Goal: Transaction & Acquisition: Purchase product/service

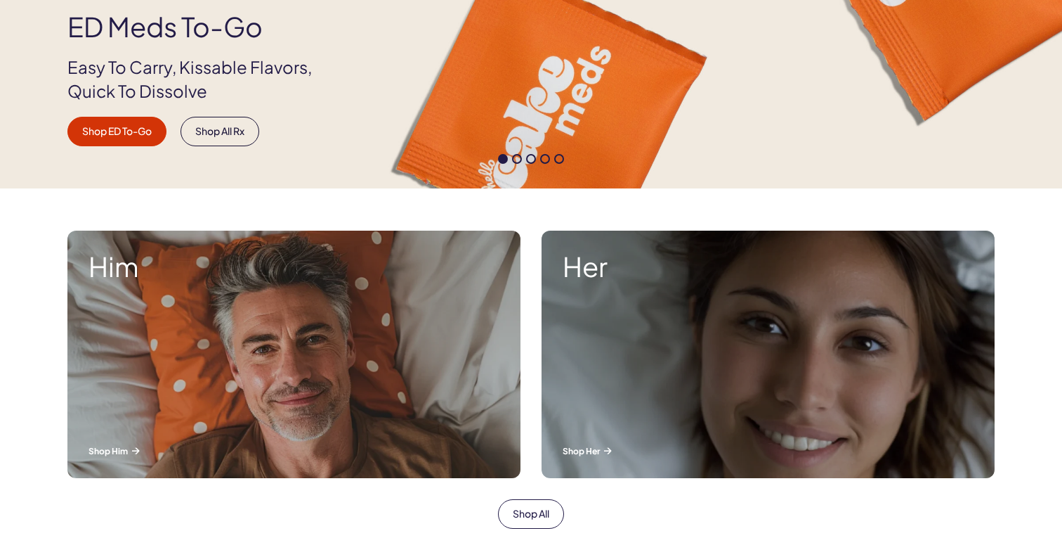
scroll to position [314, 0]
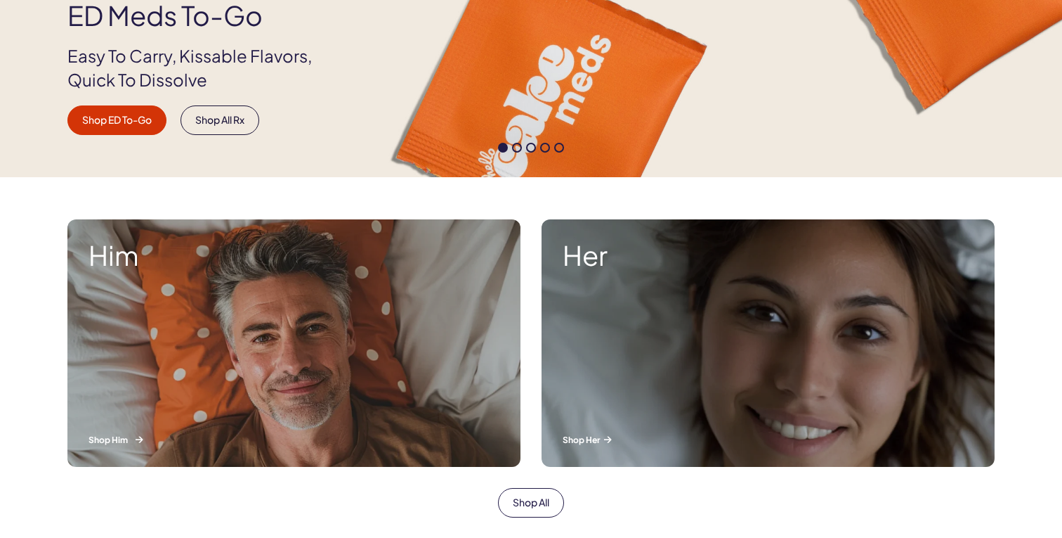
click at [384, 283] on div "Him Shop Him" at bounding box center [293, 342] width 453 height 247
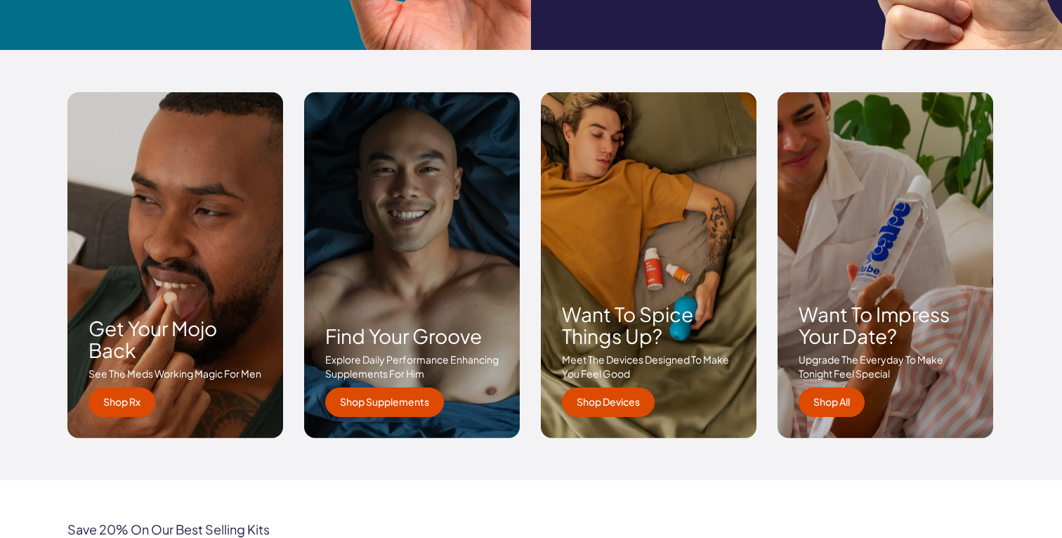
scroll to position [2021, 0]
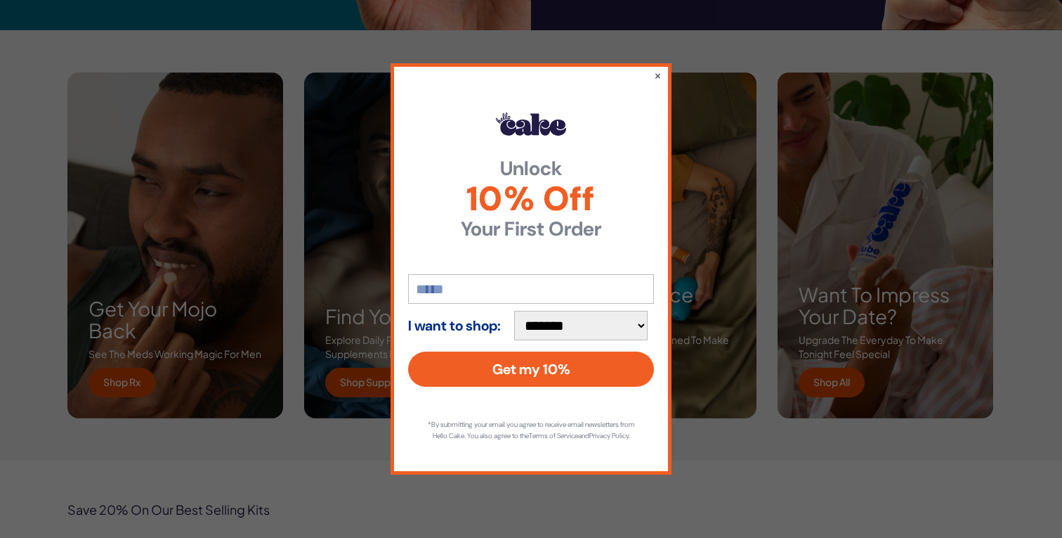
click at [688, 206] on div "**********" at bounding box center [531, 269] width 1062 height 538
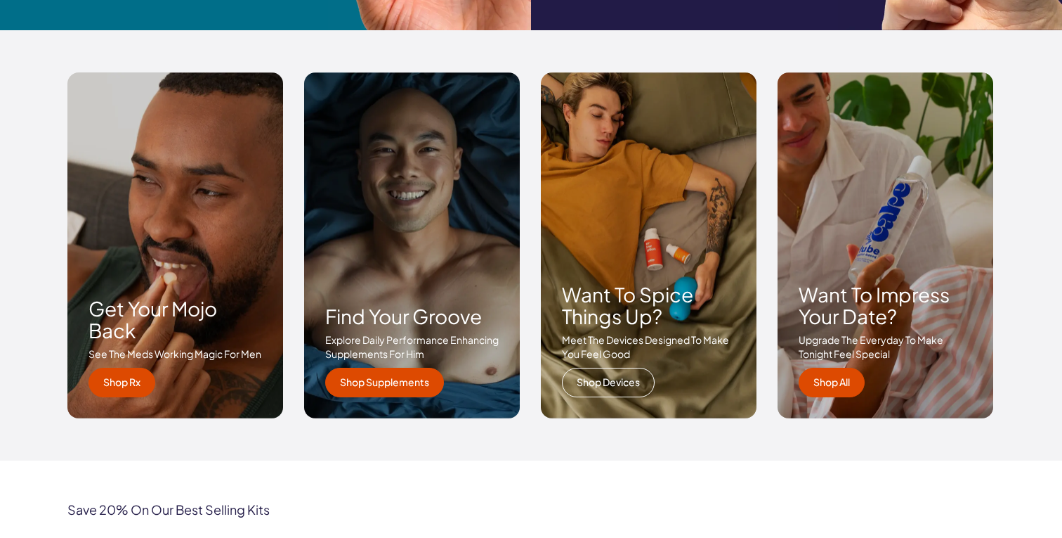
click at [609, 379] on link "Shop Devices" at bounding box center [608, 382] width 93 height 30
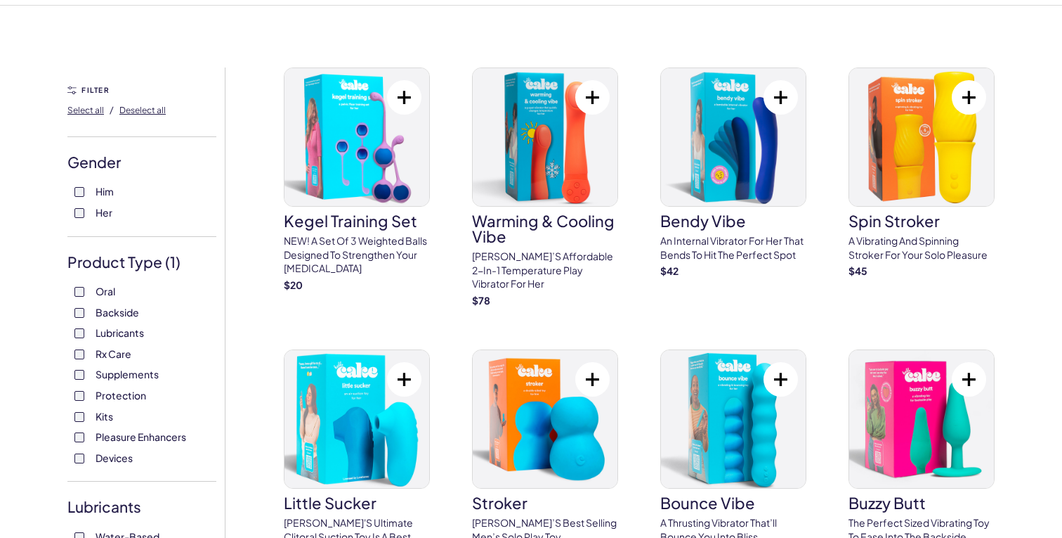
scroll to position [69, 0]
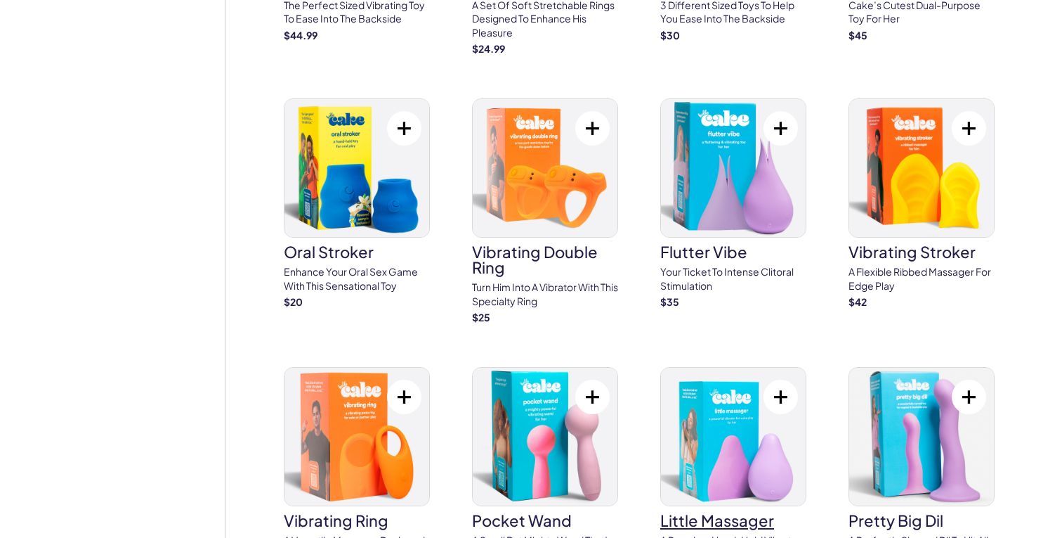
scroll to position [3129, 0]
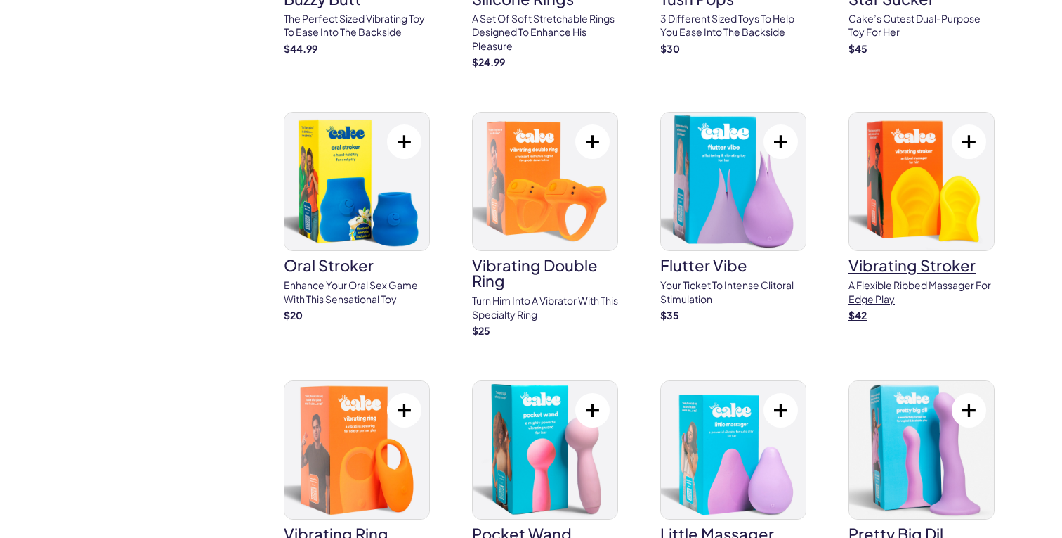
click at [901, 112] on img at bounding box center [921, 181] width 145 height 138
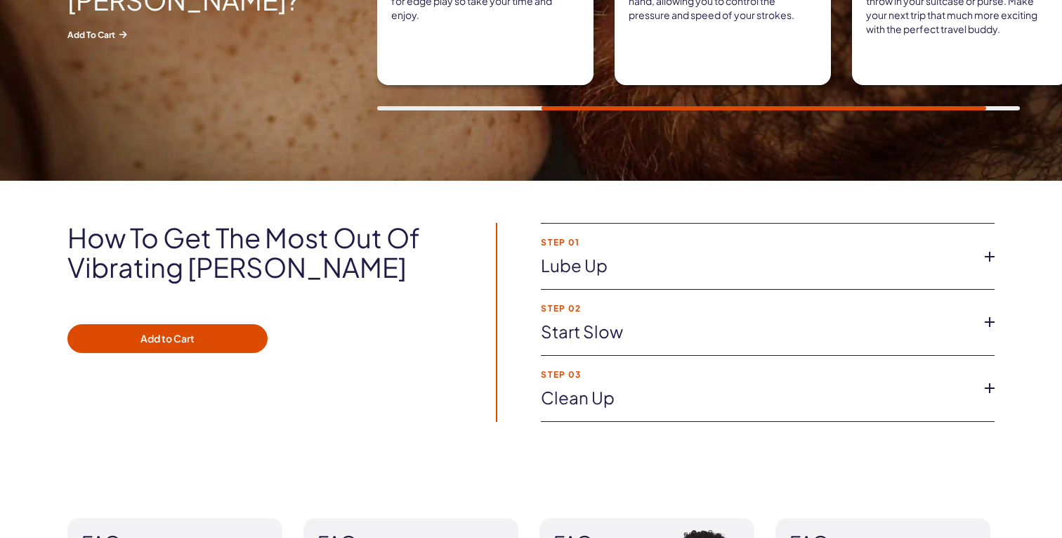
scroll to position [868, 0]
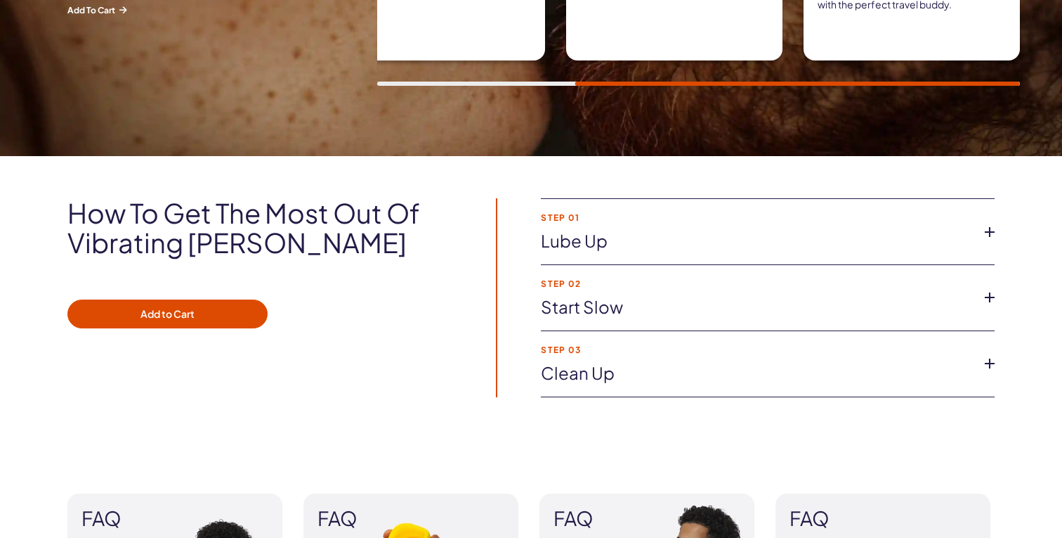
click at [608, 239] on link "Lube up" at bounding box center [756, 241] width 431 height 24
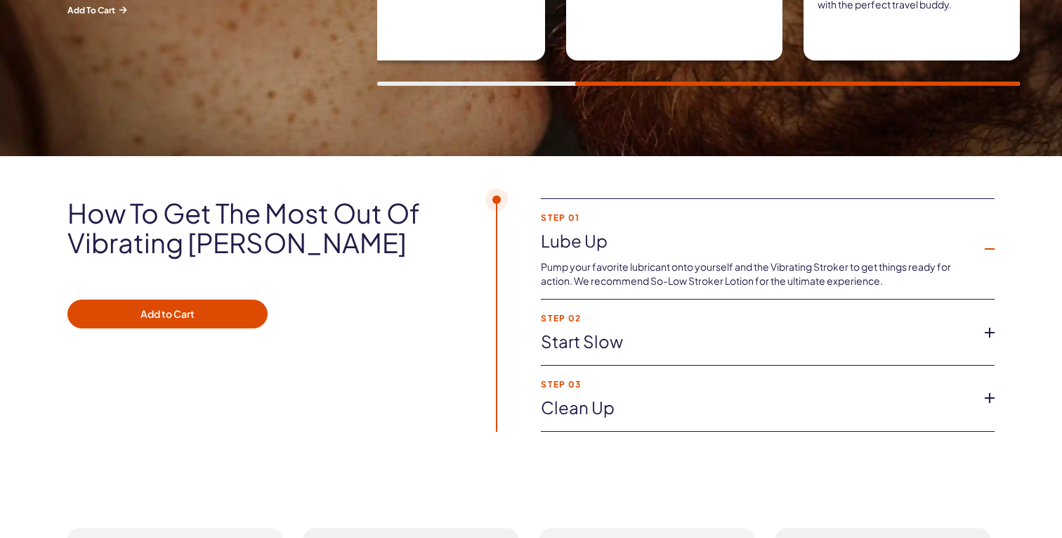
click at [592, 337] on link "Start slow" at bounding box center [756, 342] width 431 height 24
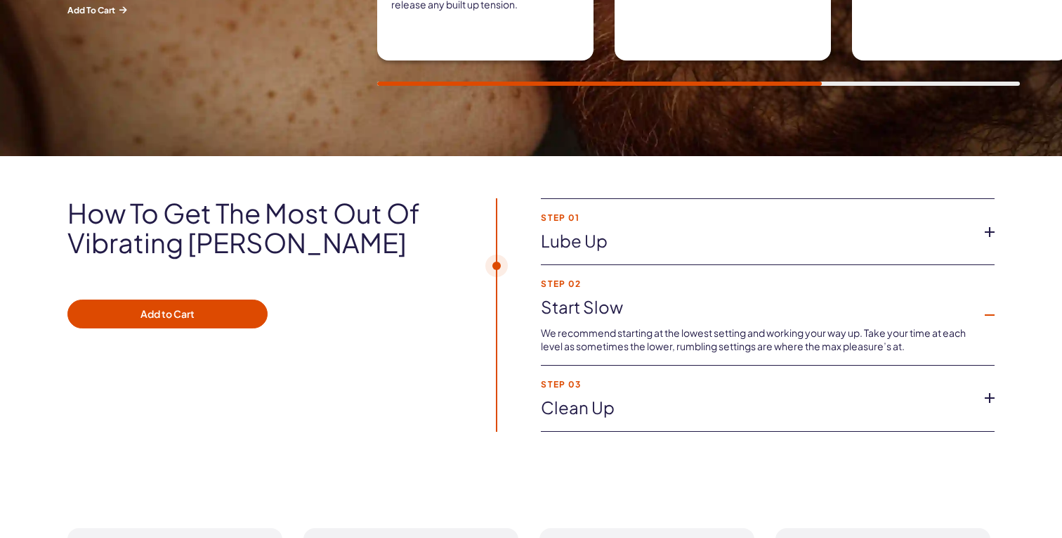
click at [581, 396] on link "Clean up" at bounding box center [756, 408] width 431 height 24
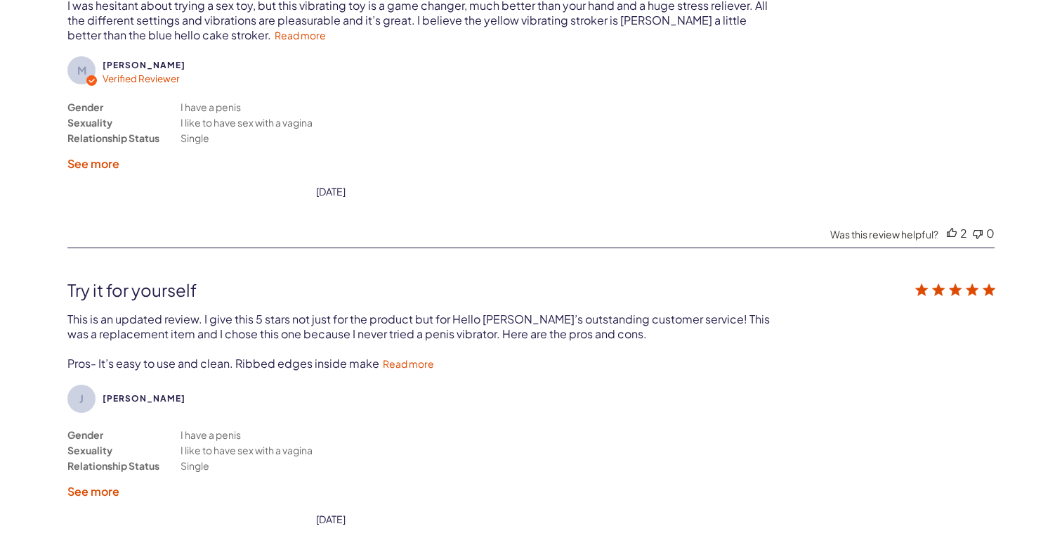
scroll to position [3038, 0]
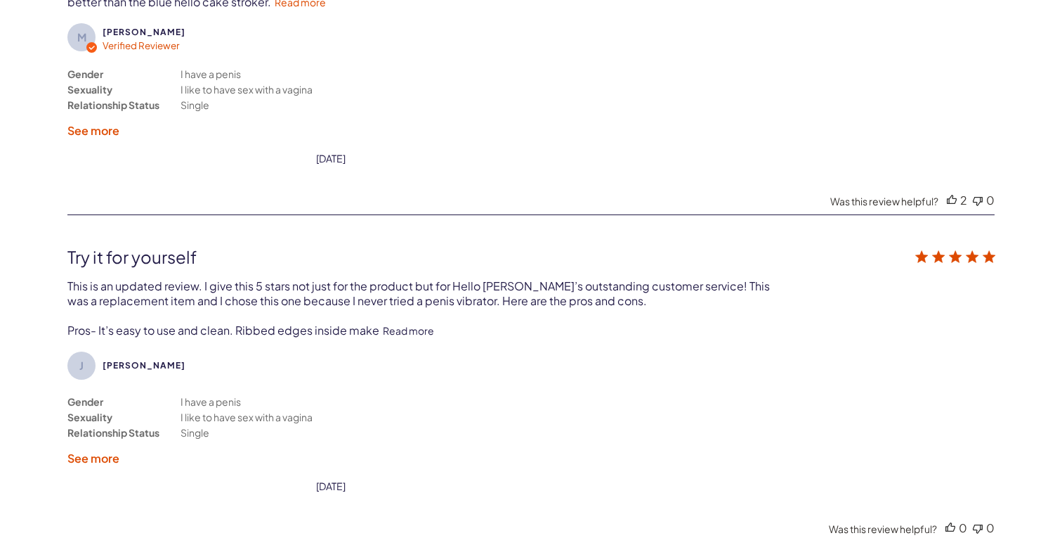
click at [409, 324] on link "Read more" at bounding box center [408, 330] width 51 height 13
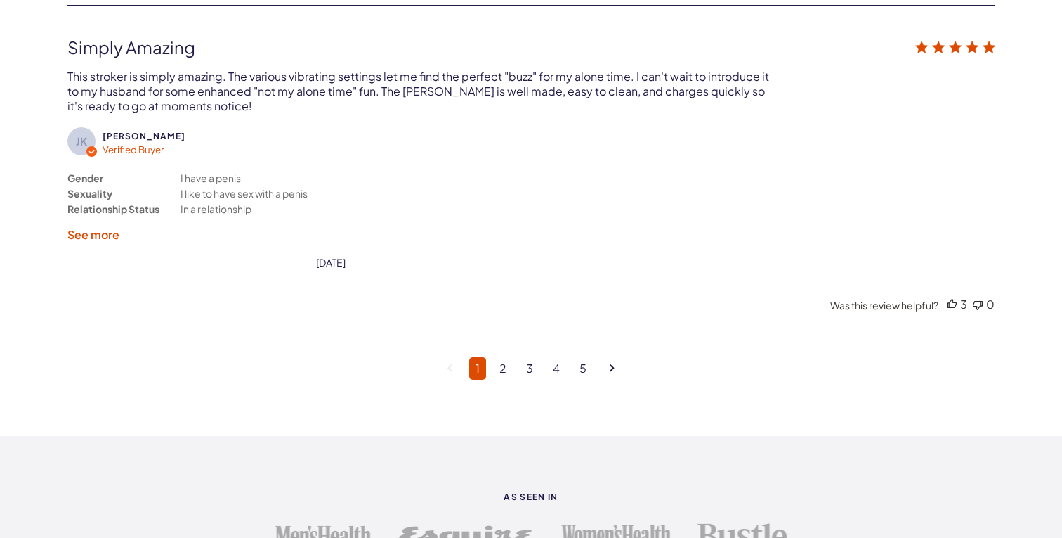
scroll to position [3933, 0]
click at [507, 356] on link "2" at bounding box center [503, 367] width 20 height 22
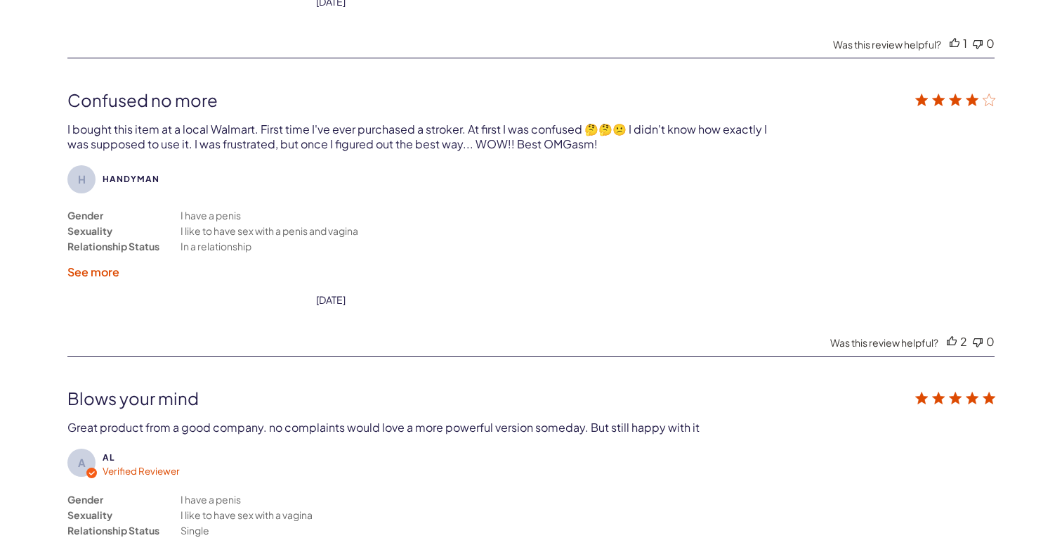
scroll to position [3455, 0]
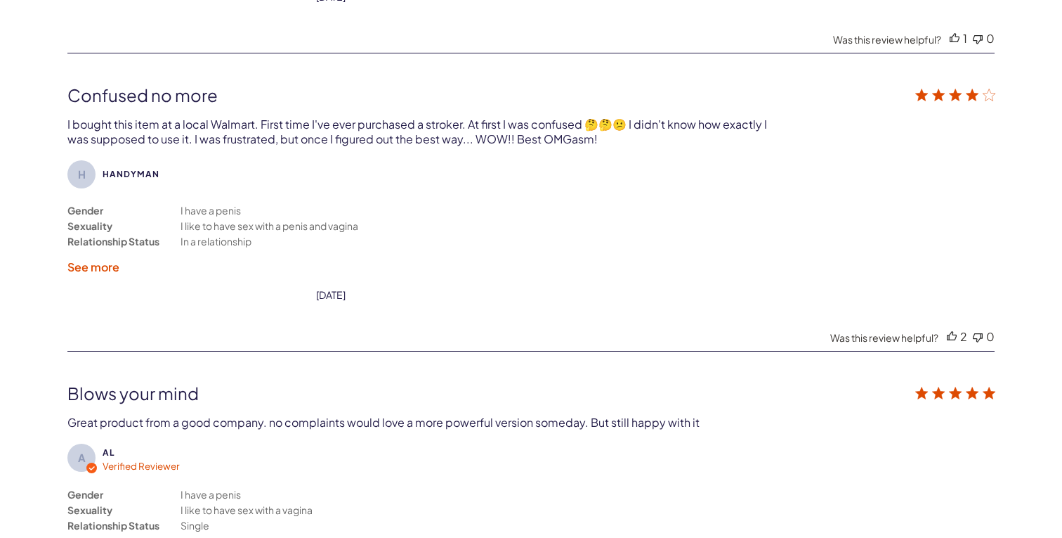
click at [103, 259] on label "See more" at bounding box center [93, 266] width 52 height 15
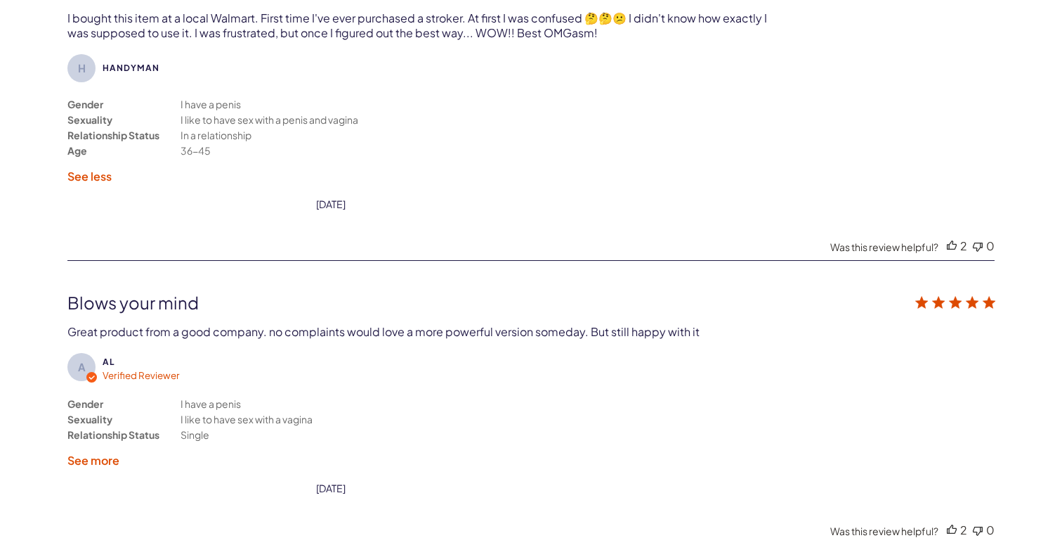
scroll to position [3574, 0]
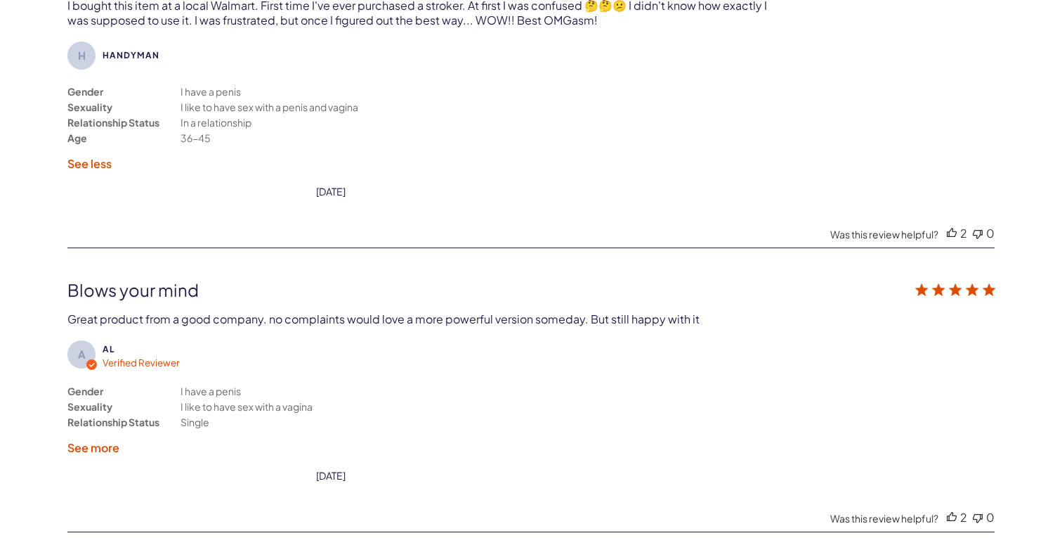
click at [117, 440] on label "See more" at bounding box center [93, 447] width 52 height 15
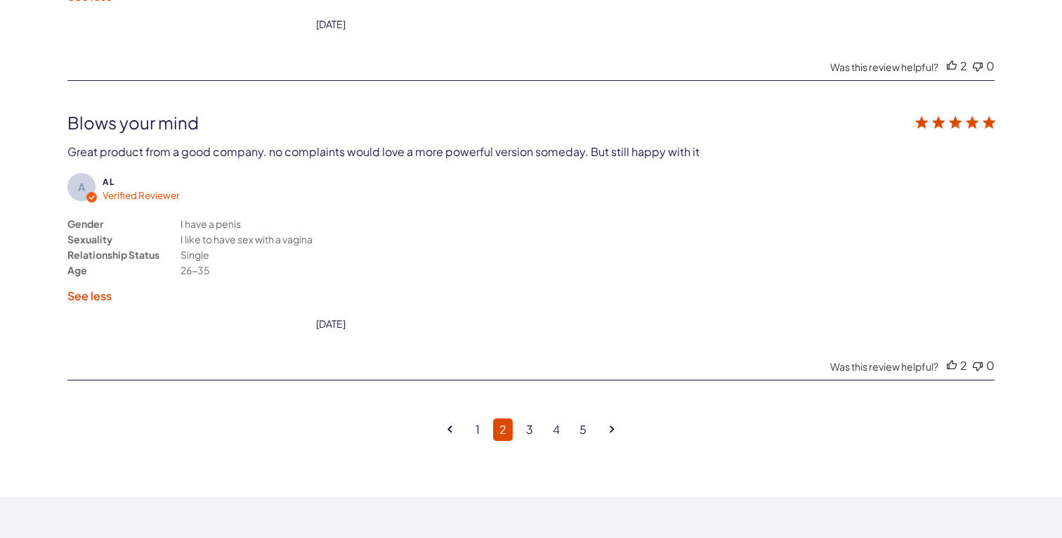
scroll to position [3751, 0]
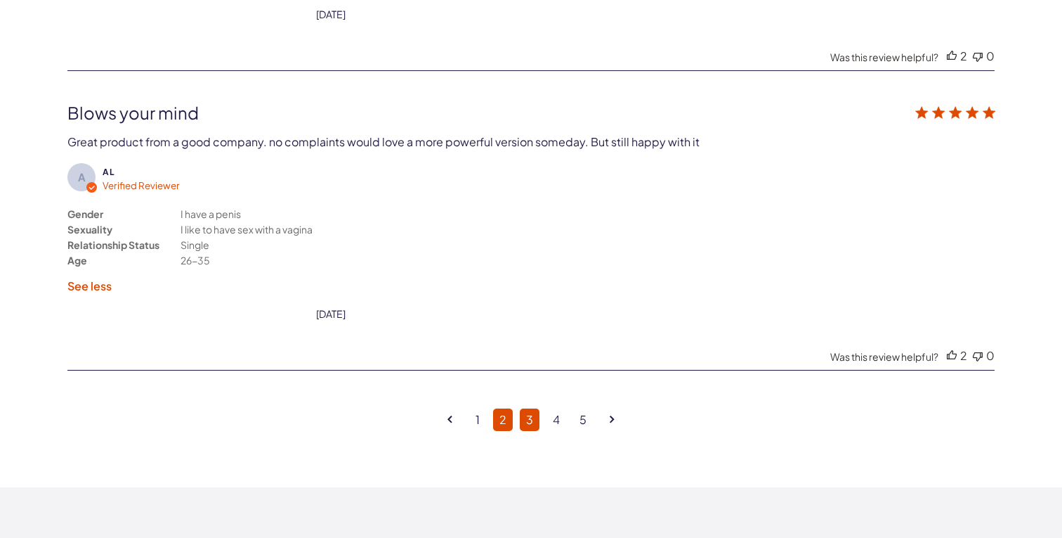
click at [526, 408] on link "3" at bounding box center [530, 419] width 20 height 22
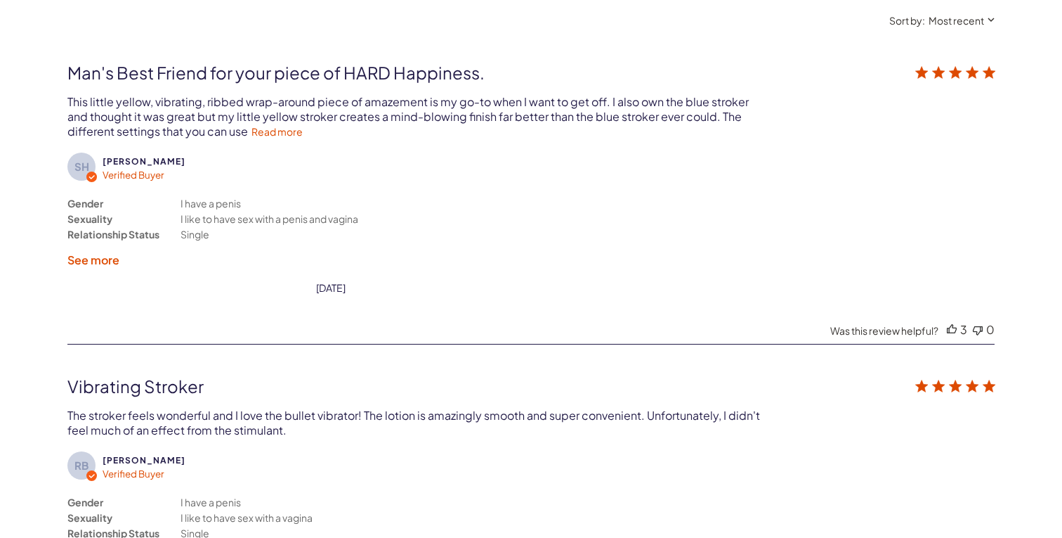
scroll to position [2588, 0]
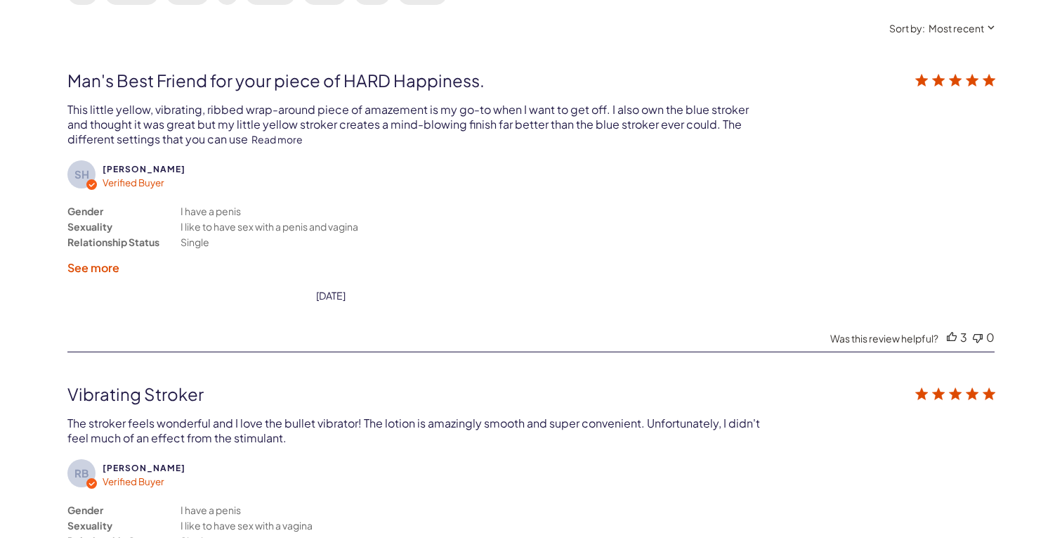
click at [252, 133] on link "Read more" at bounding box center [277, 139] width 51 height 13
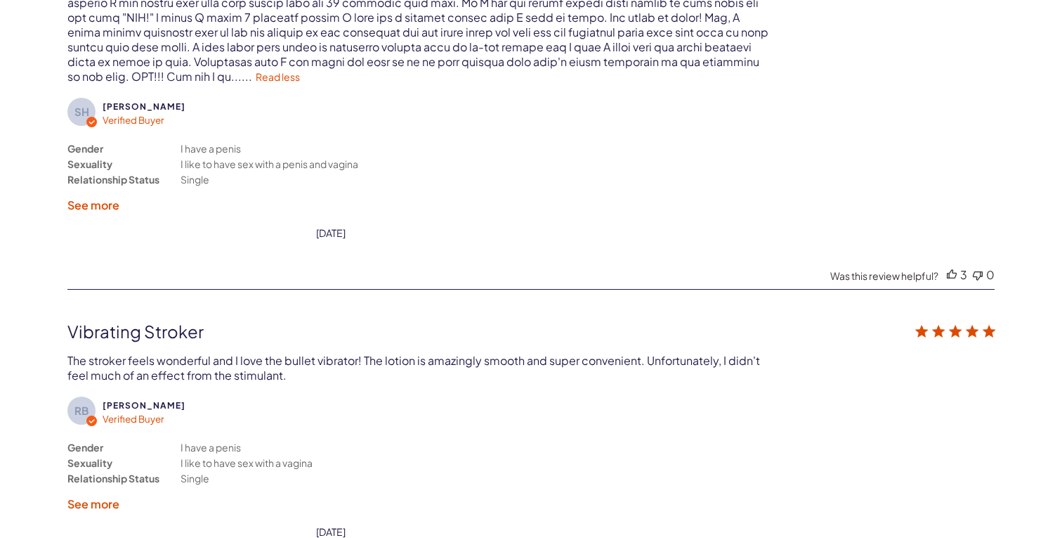
scroll to position [2791, 0]
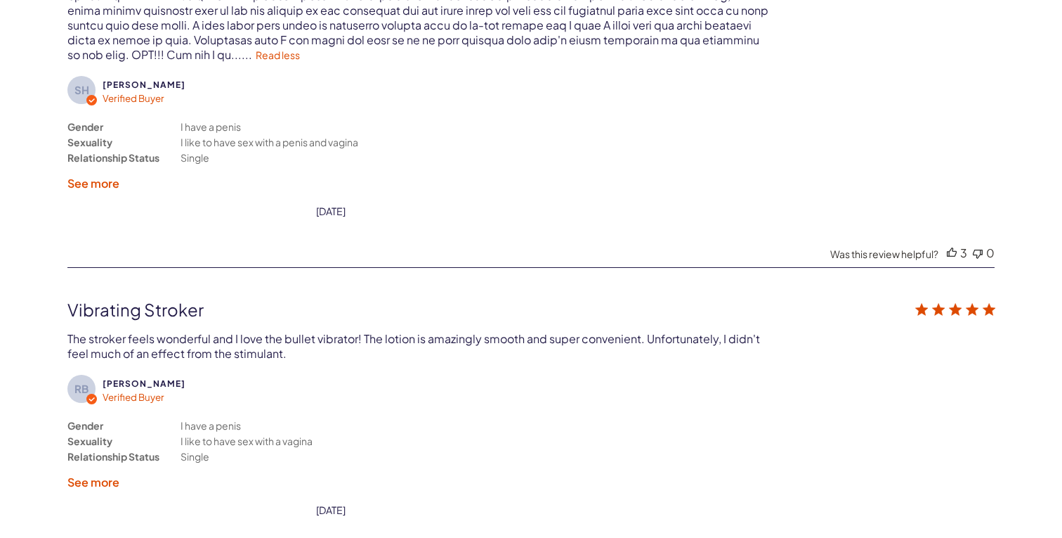
click at [103, 176] on label "See more" at bounding box center [93, 183] width 52 height 15
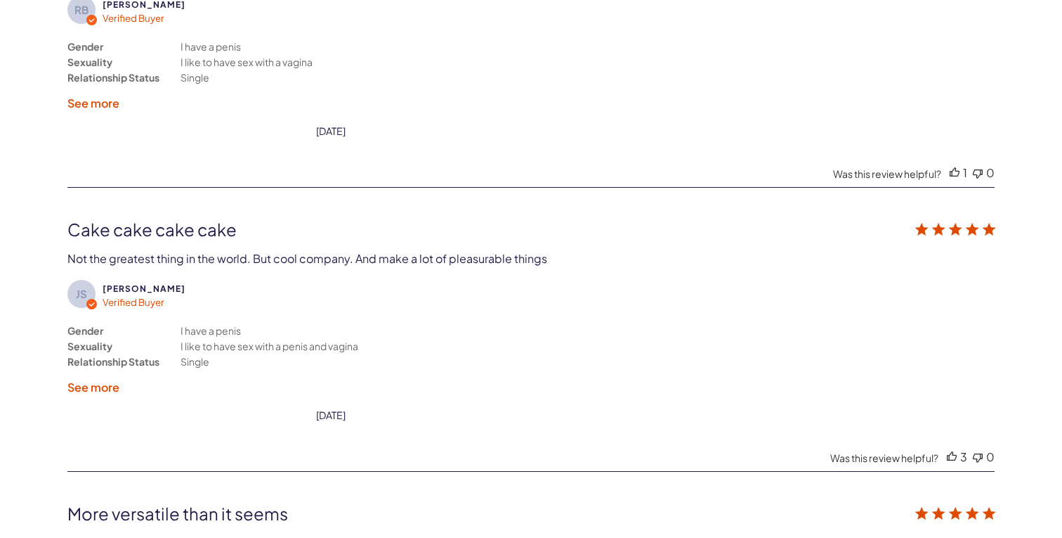
scroll to position [3195, 0]
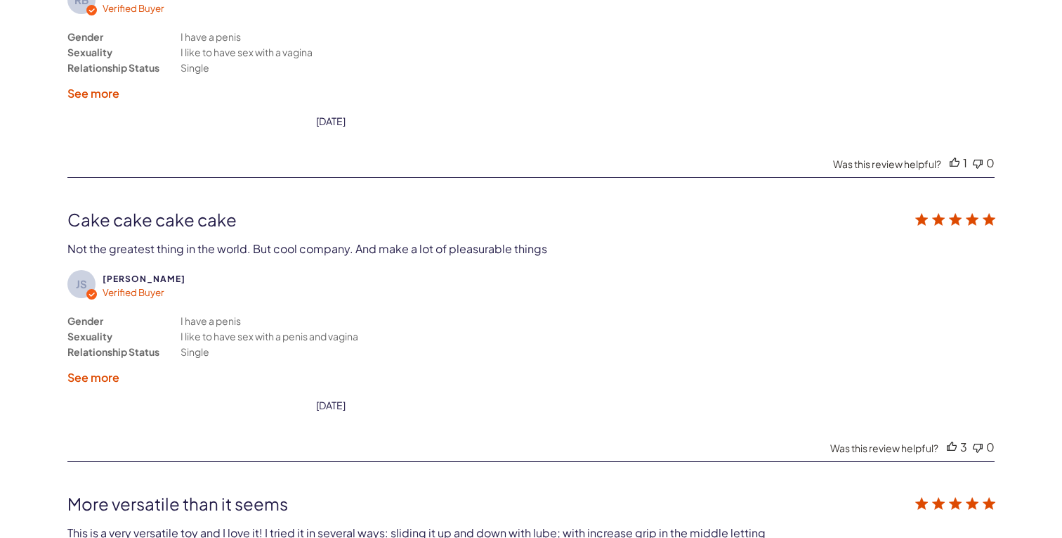
click at [115, 370] on label "See more" at bounding box center [93, 377] width 52 height 15
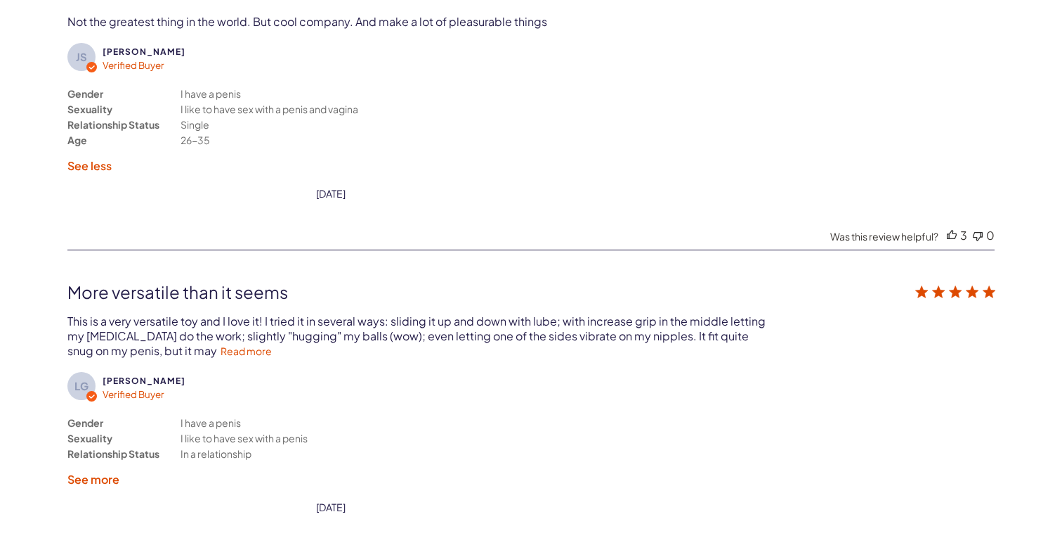
scroll to position [3432, 0]
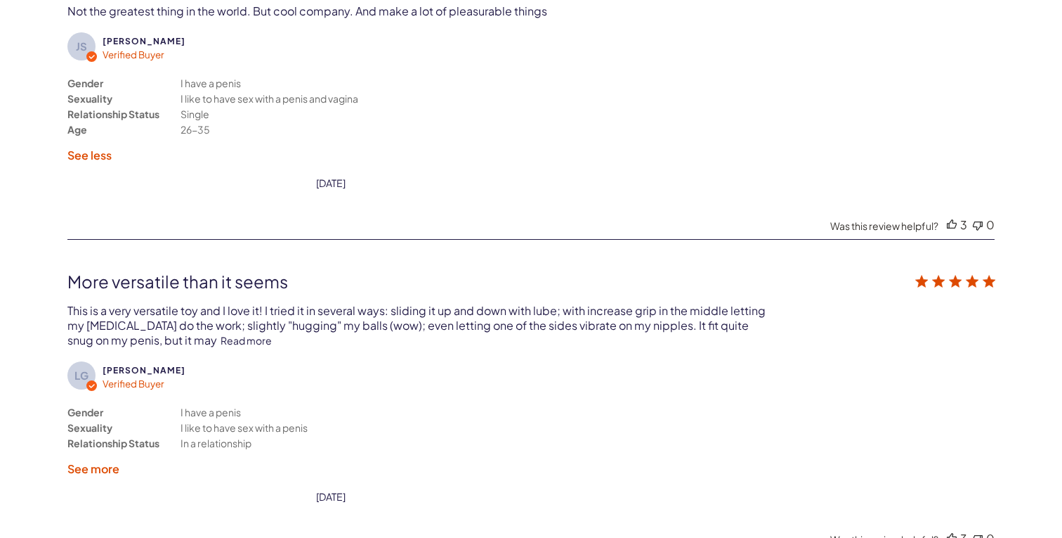
click at [221, 334] on link "Read more" at bounding box center [246, 340] width 51 height 13
click at [108, 461] on label "See more" at bounding box center [93, 468] width 52 height 15
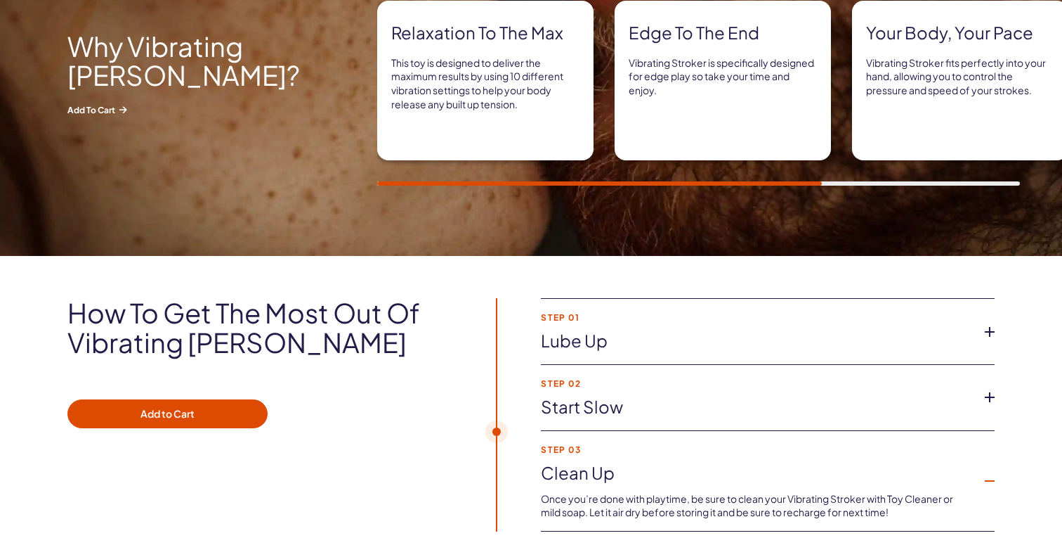
scroll to position [776, 0]
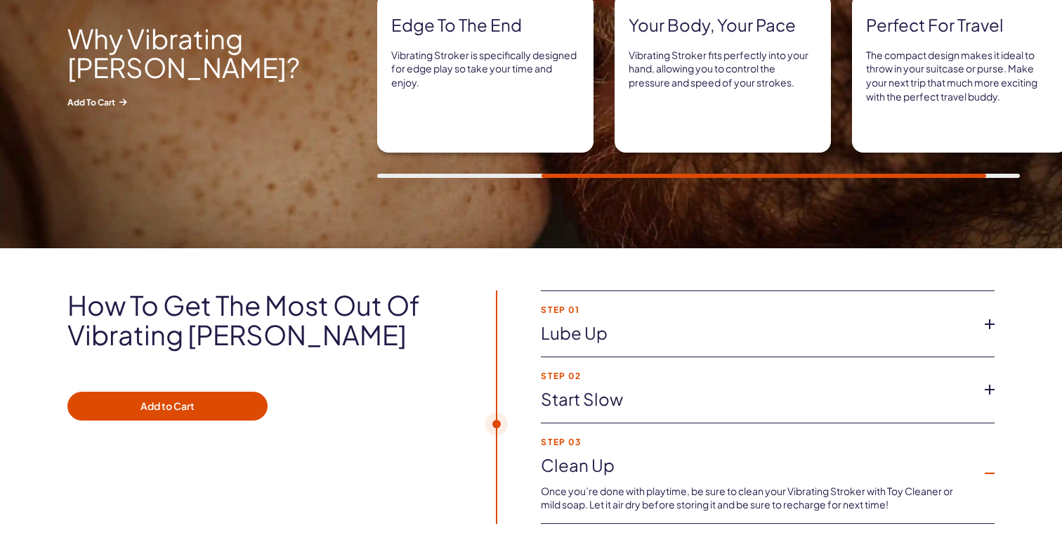
click at [601, 321] on link "Lube up" at bounding box center [756, 333] width 431 height 24
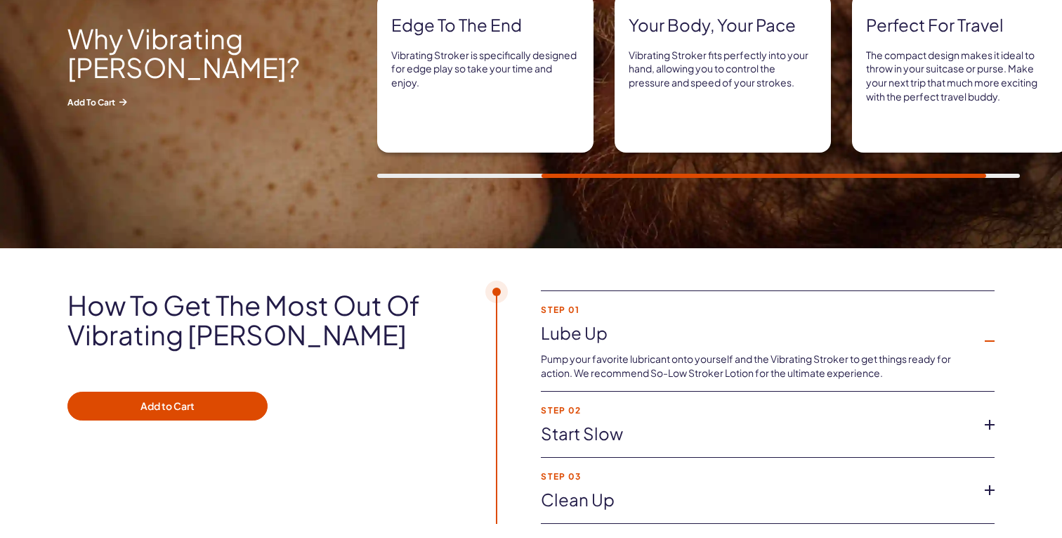
click at [737, 365] on p "Pump your favorite lubricant onto yourself and the Vibrating Stroker to get thi…" at bounding box center [756, 365] width 431 height 27
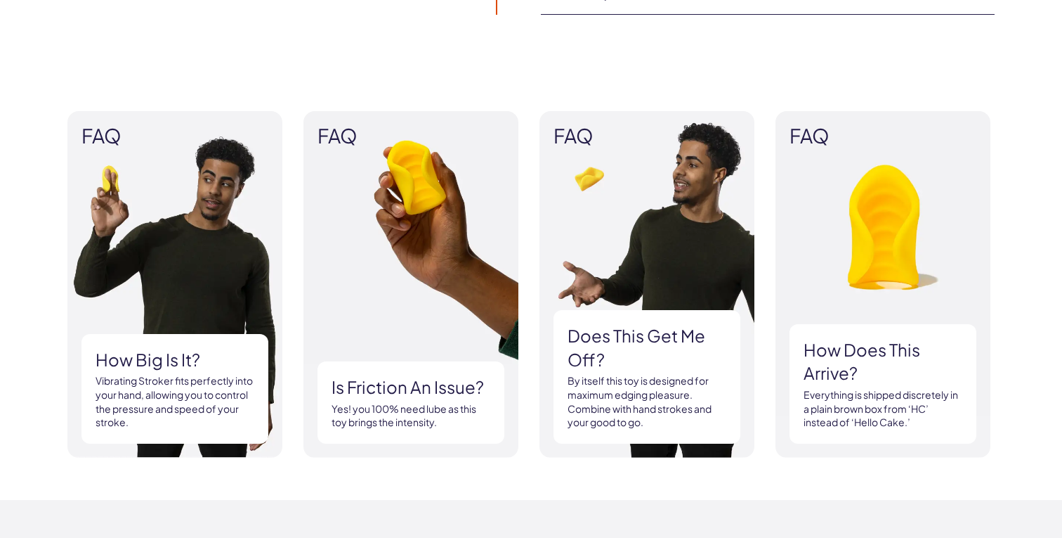
scroll to position [1285, 0]
click at [419, 391] on h3 "Is friction an issue?" at bounding box center [411, 387] width 159 height 24
click at [430, 254] on img at bounding box center [411, 284] width 215 height 346
click at [420, 384] on h3 "Is friction an issue?" at bounding box center [411, 387] width 159 height 24
click at [417, 422] on p "Yes! you 100% need lube as this toy brings the intensity." at bounding box center [411, 415] width 159 height 27
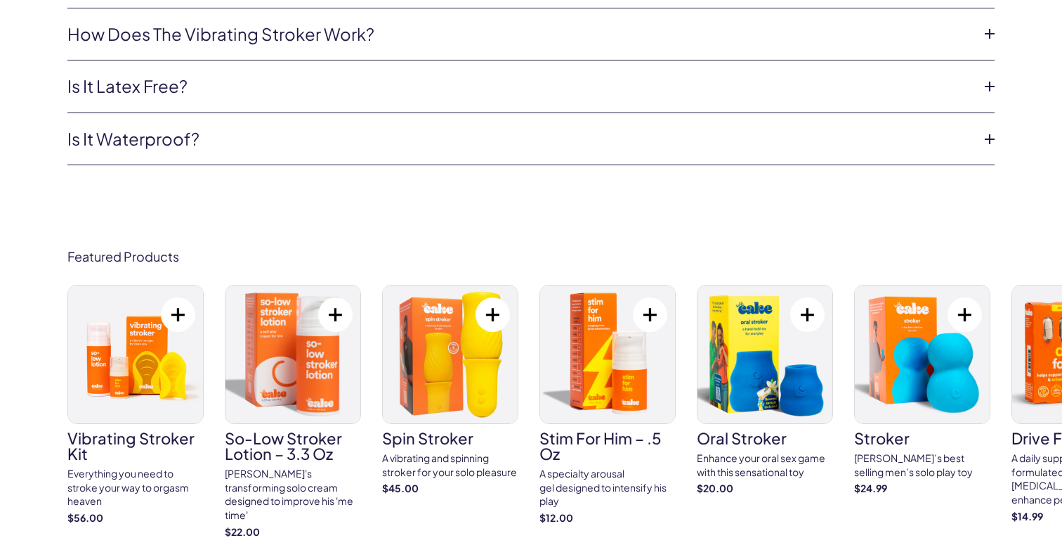
scroll to position [5334, 0]
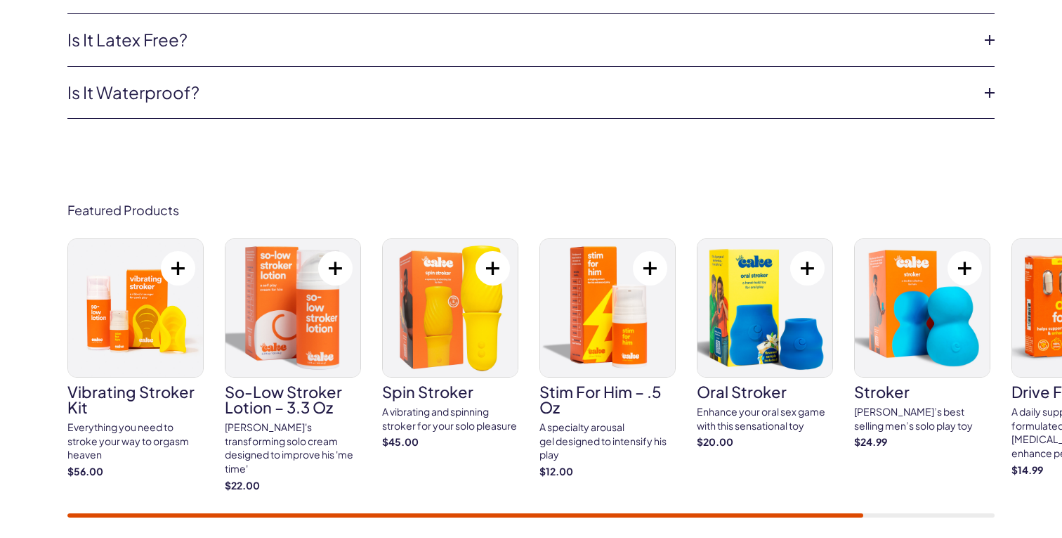
click at [948, 239] on img at bounding box center [922, 308] width 135 height 138
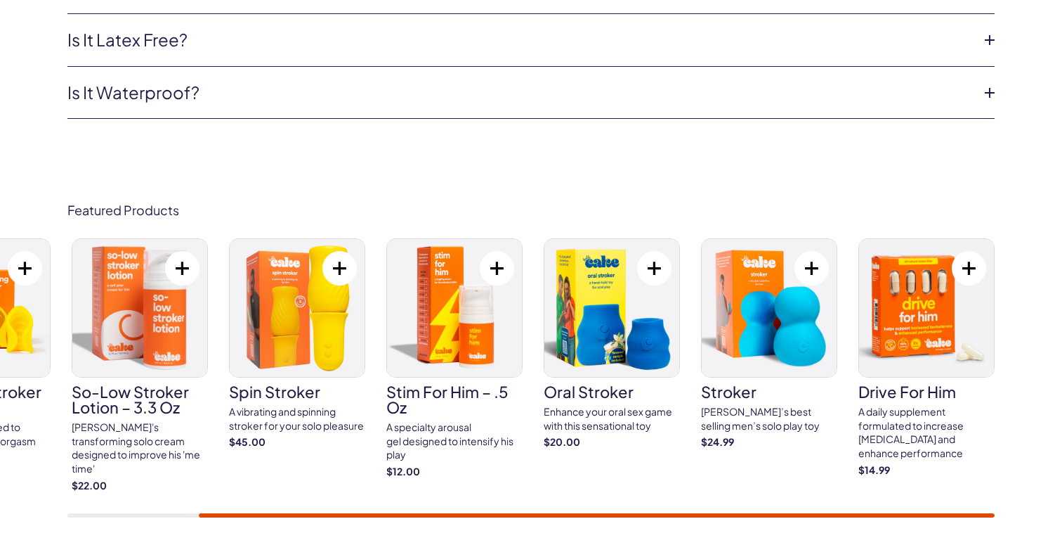
scroll to position [5335, 0]
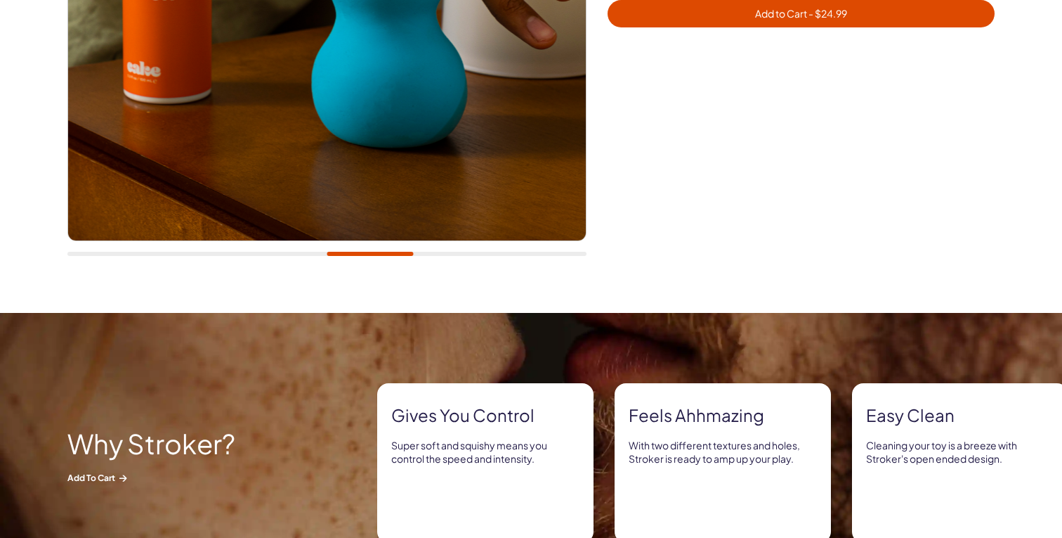
scroll to position [398, 0]
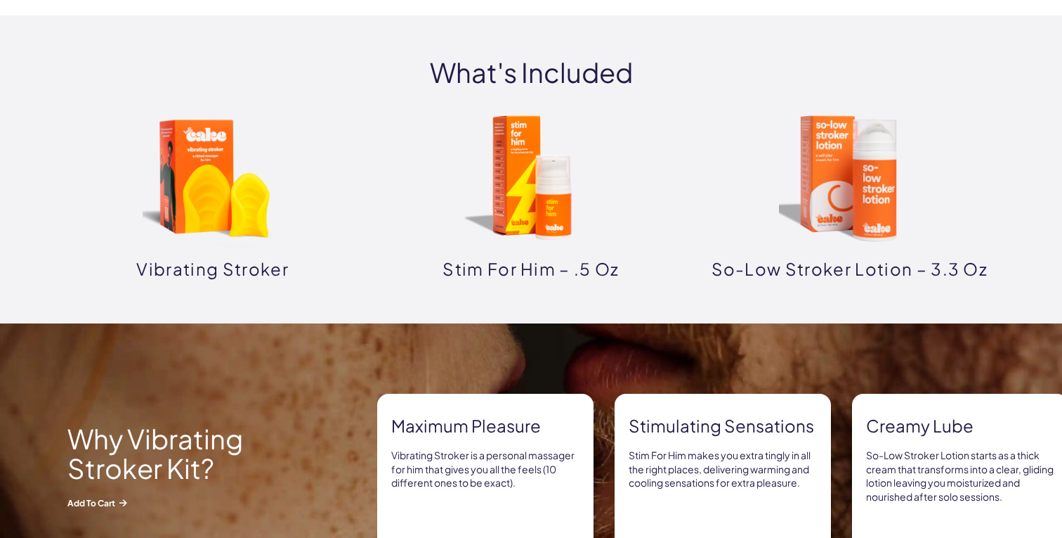
scroll to position [689, 0]
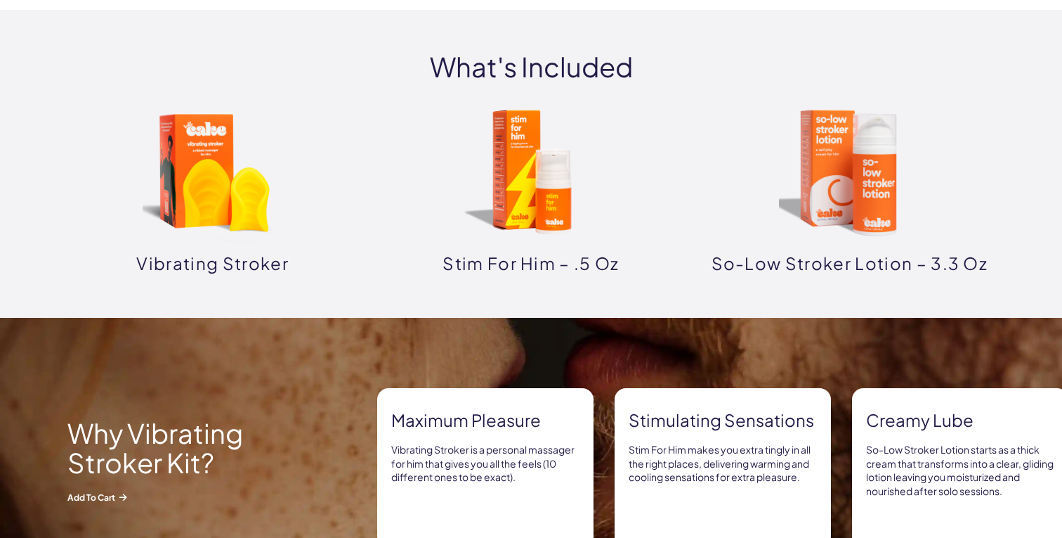
click at [557, 191] on img at bounding box center [531, 173] width 141 height 141
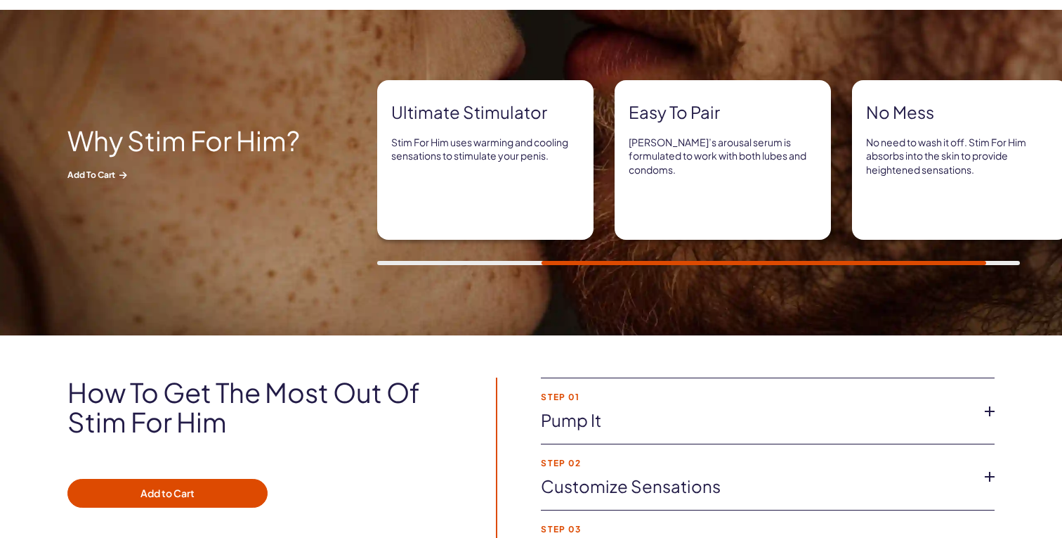
scroll to position [696, 0]
